Goal: Task Accomplishment & Management: Manage account settings

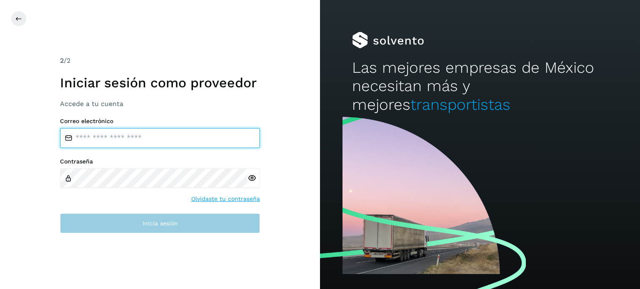
type input "**********"
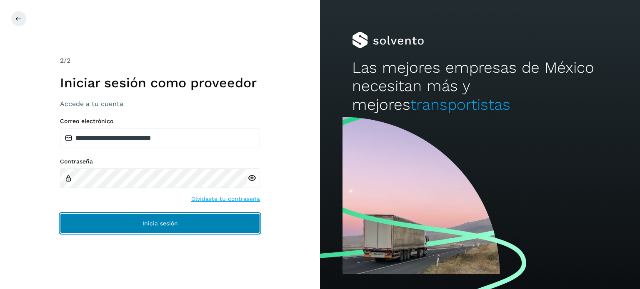
click at [125, 227] on button "Inicia sesión" at bounding box center [160, 224] width 200 height 20
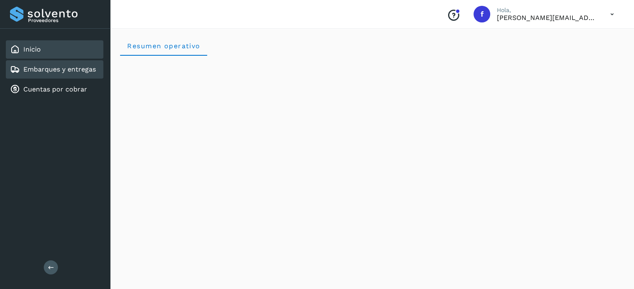
click at [95, 67] on link "Embarques y entregas" at bounding box center [59, 69] width 72 height 8
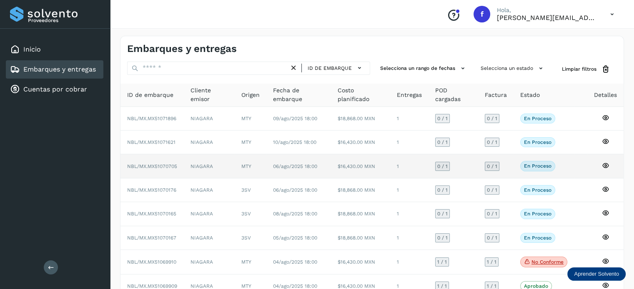
click at [173, 168] on span "NBL/MX.MX51070705" at bounding box center [152, 167] width 50 height 6
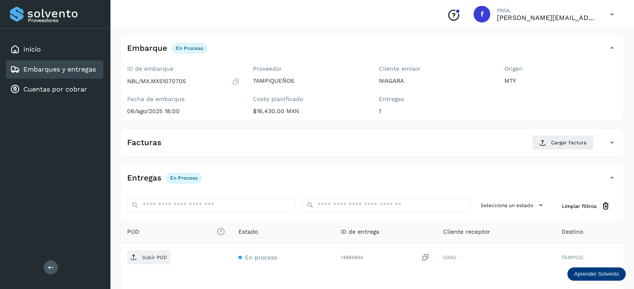
scroll to position [83, 0]
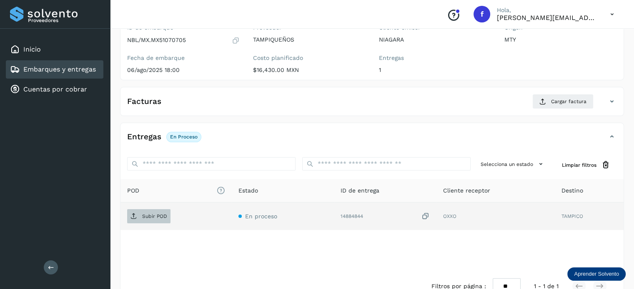
click at [153, 216] on p "Subir POD" at bounding box center [154, 217] width 25 height 6
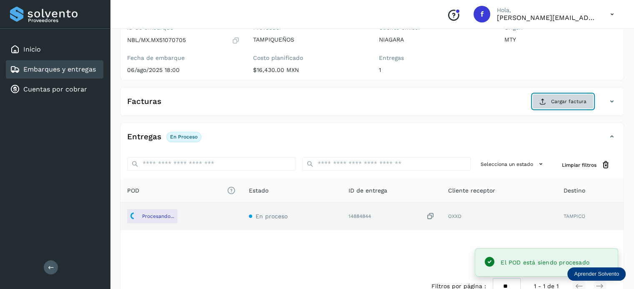
click at [547, 104] on button "Cargar factura" at bounding box center [562, 101] width 61 height 15
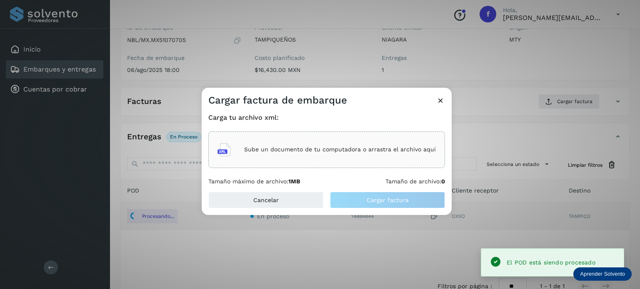
click at [275, 143] on div "Sube un documento de tu computadora o arrastra el archivo aquí" at bounding box center [326, 150] width 218 height 22
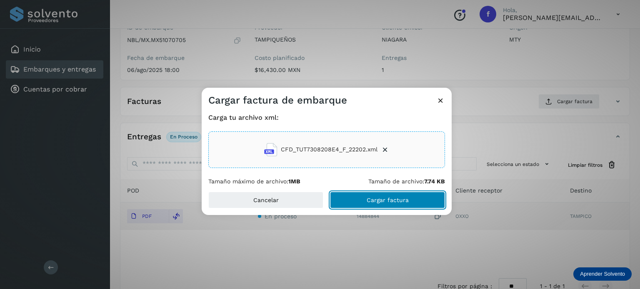
click at [382, 200] on span "Cargar factura" at bounding box center [388, 200] width 42 height 6
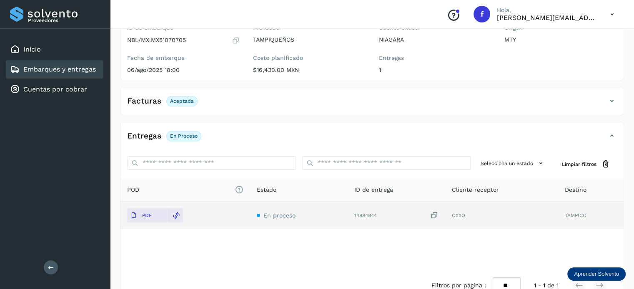
click at [82, 65] on link "Embarques y entregas" at bounding box center [59, 69] width 72 height 8
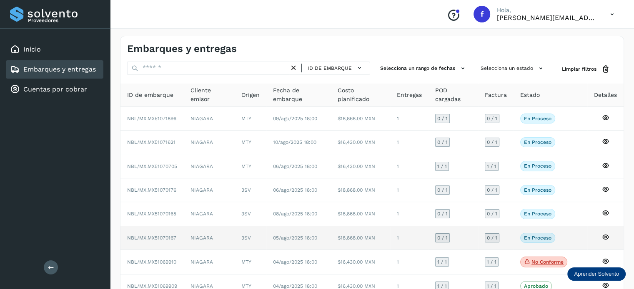
click at [172, 241] on td "NBL/MX.MX51070167" at bounding box center [151, 239] width 63 height 24
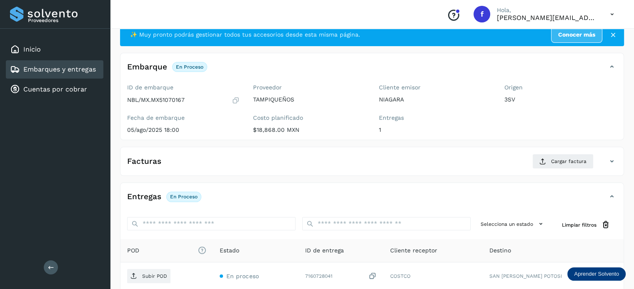
scroll to position [42, 0]
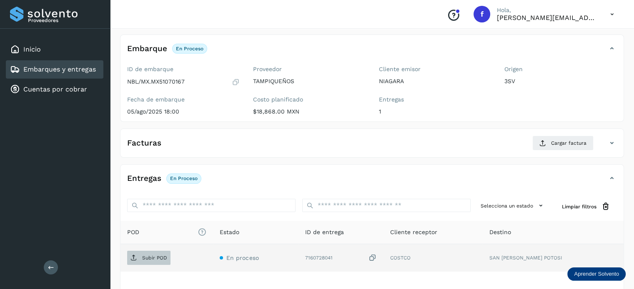
click at [160, 252] on span "Subir POD" at bounding box center [148, 258] width 43 height 13
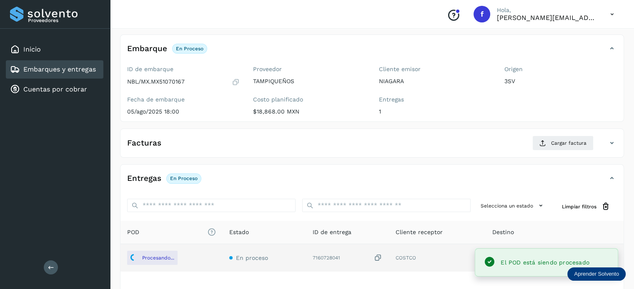
click at [562, 135] on div "Facturas Cargar factura Aún no has subido ninguna factura" at bounding box center [372, 143] width 504 height 29
click at [557, 141] on span "Cargar factura" at bounding box center [568, 143] width 35 height 7
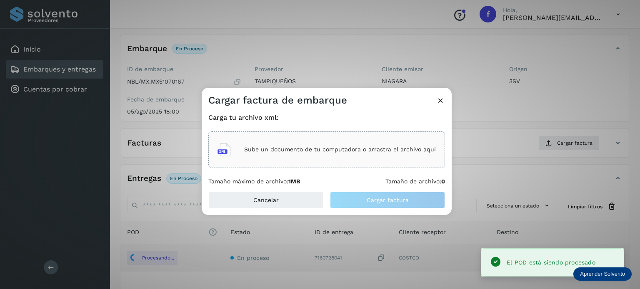
click at [317, 133] on div "Sube un documento de tu computadora o arrastra el archivo aquí" at bounding box center [326, 150] width 237 height 37
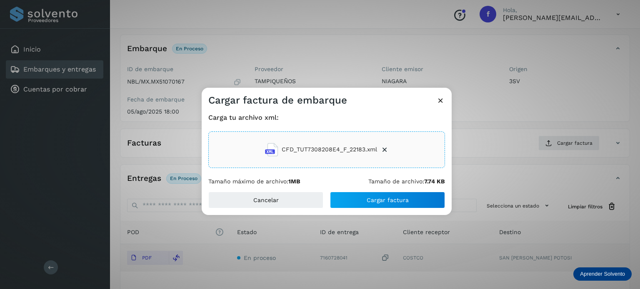
click at [395, 191] on div "Carga tu archivo xml: CFD_TUT7308208E4_F_22183.xml Tamaño máximo de archivo: 1M…" at bounding box center [327, 149] width 250 height 85
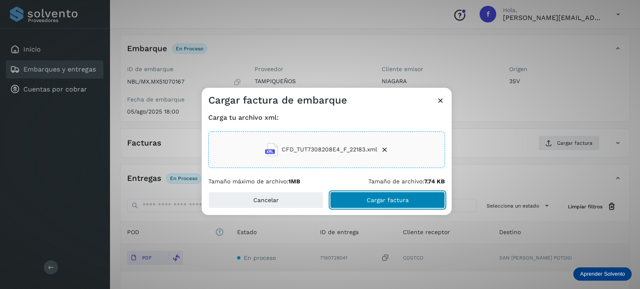
click at [394, 197] on span "Cargar factura" at bounding box center [388, 200] width 42 height 6
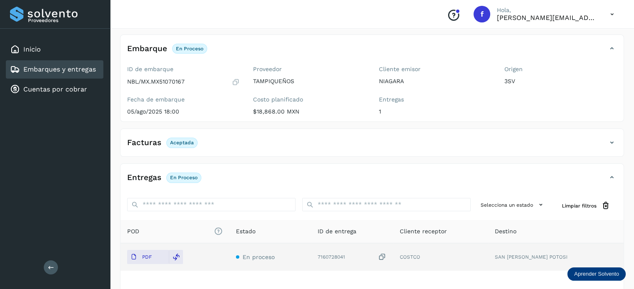
click at [55, 70] on link "Embarques y entregas" at bounding box center [59, 69] width 72 height 8
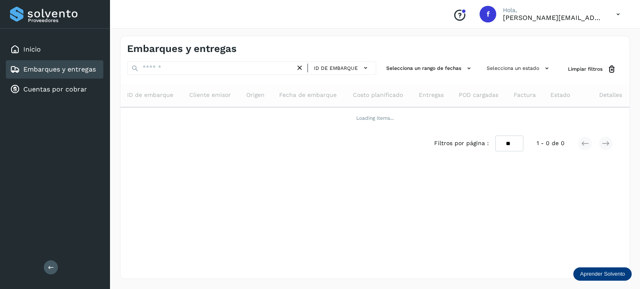
click at [75, 71] on link "Embarques y entregas" at bounding box center [59, 69] width 72 height 8
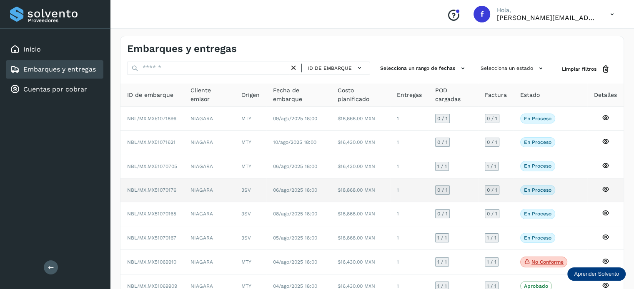
click at [169, 192] on span "NBL/MX.MX51070176" at bounding box center [151, 190] width 49 height 6
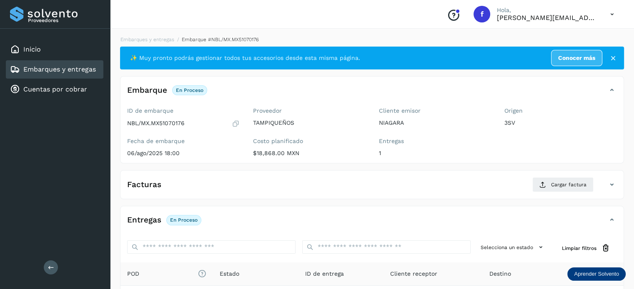
scroll to position [83, 0]
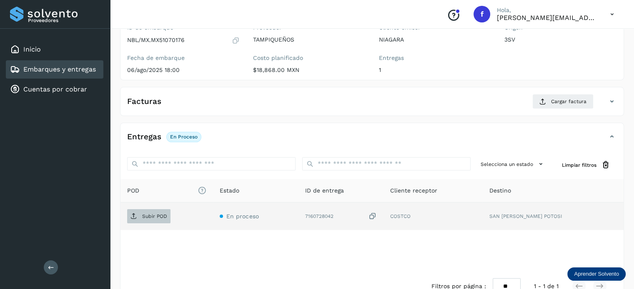
click at [157, 214] on p "Subir POD" at bounding box center [154, 217] width 25 height 6
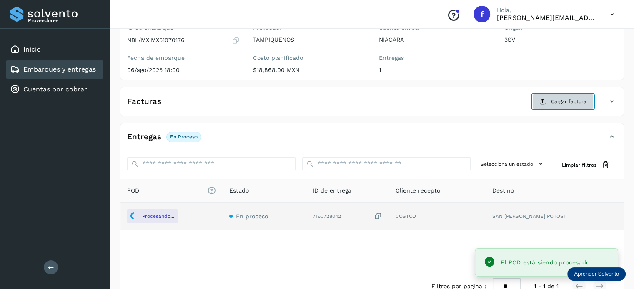
click at [558, 100] on span "Cargar factura" at bounding box center [568, 101] width 35 height 7
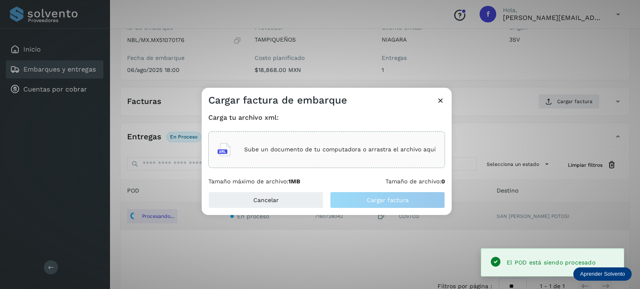
click at [358, 141] on div "Sube un documento de tu computadora o arrastra el archivo aquí" at bounding box center [326, 150] width 218 height 22
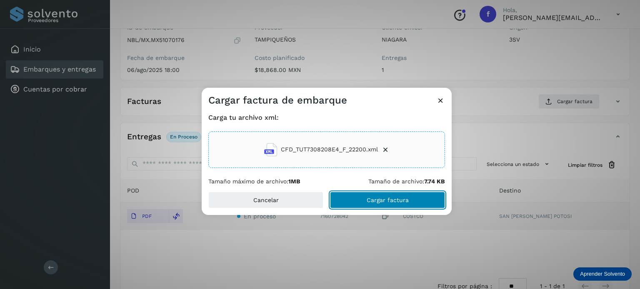
click at [384, 202] on span "Cargar factura" at bounding box center [388, 200] width 42 height 6
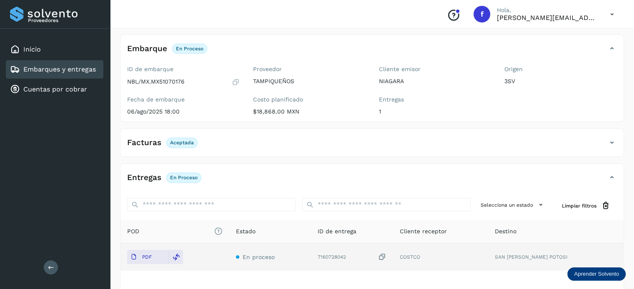
scroll to position [0, 0]
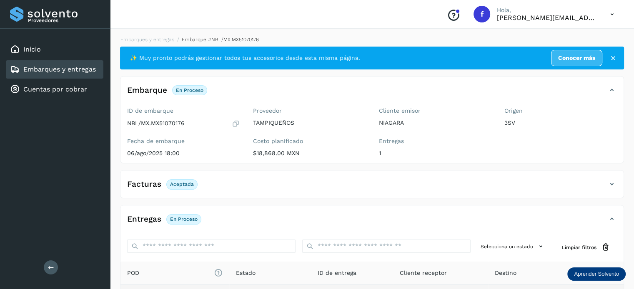
click at [72, 74] on div "Embarques y entregas" at bounding box center [53, 70] width 86 height 10
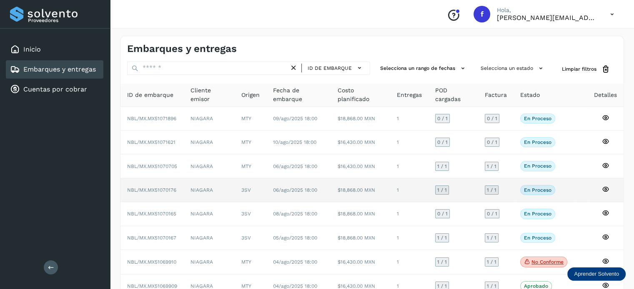
scroll to position [42, 0]
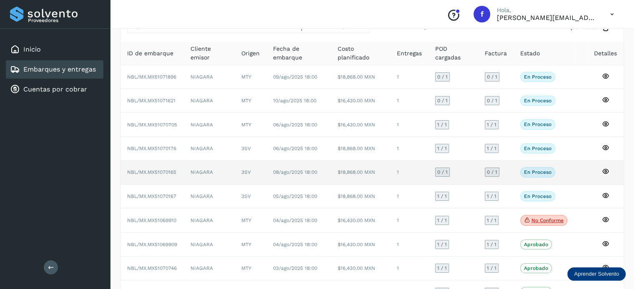
click at [179, 172] on td "NBL/MX.MX51070165" at bounding box center [151, 173] width 63 height 24
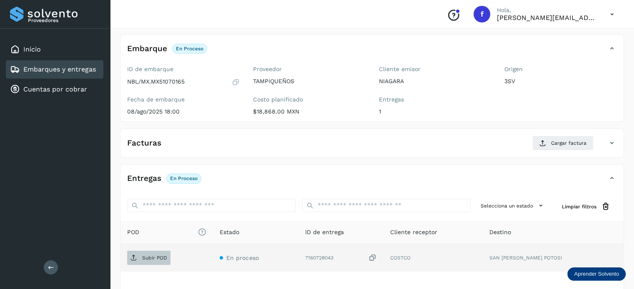
click at [151, 252] on span "Subir POD" at bounding box center [148, 258] width 43 height 13
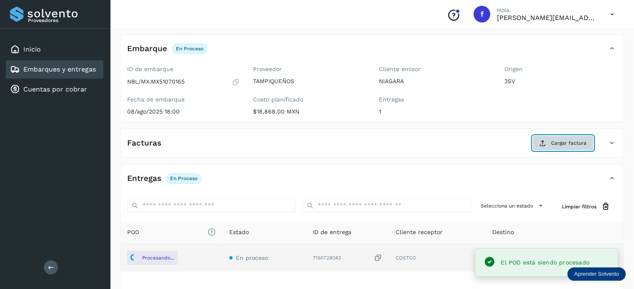
click at [558, 141] on span "Cargar factura" at bounding box center [568, 143] width 35 height 7
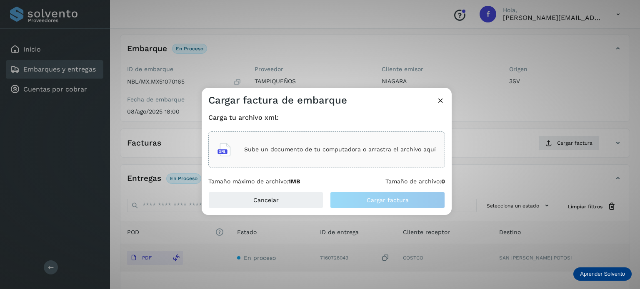
click at [347, 151] on p "Sube un documento de tu computadora o arrastra el archivo aquí" at bounding box center [340, 149] width 192 height 7
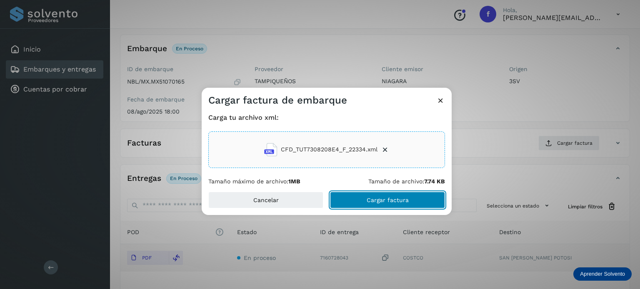
click at [380, 197] on span "Cargar factura" at bounding box center [388, 200] width 42 height 6
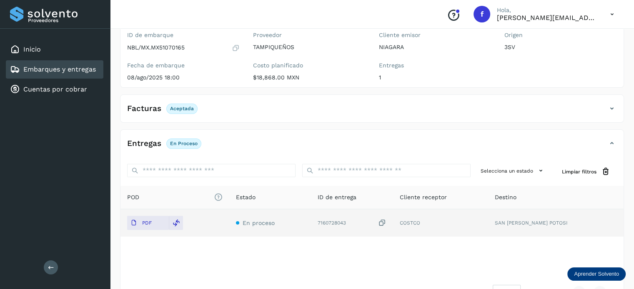
scroll to position [62, 0]
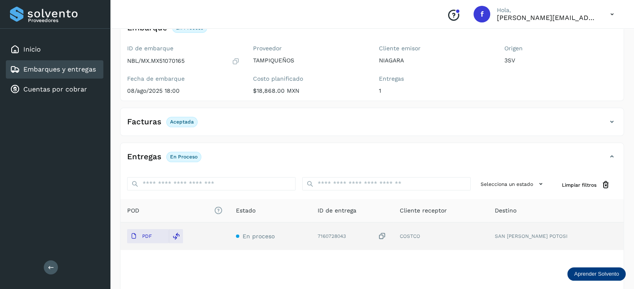
click at [75, 70] on link "Embarques y entregas" at bounding box center [59, 69] width 72 height 8
